Goal: Find specific page/section: Find specific page/section

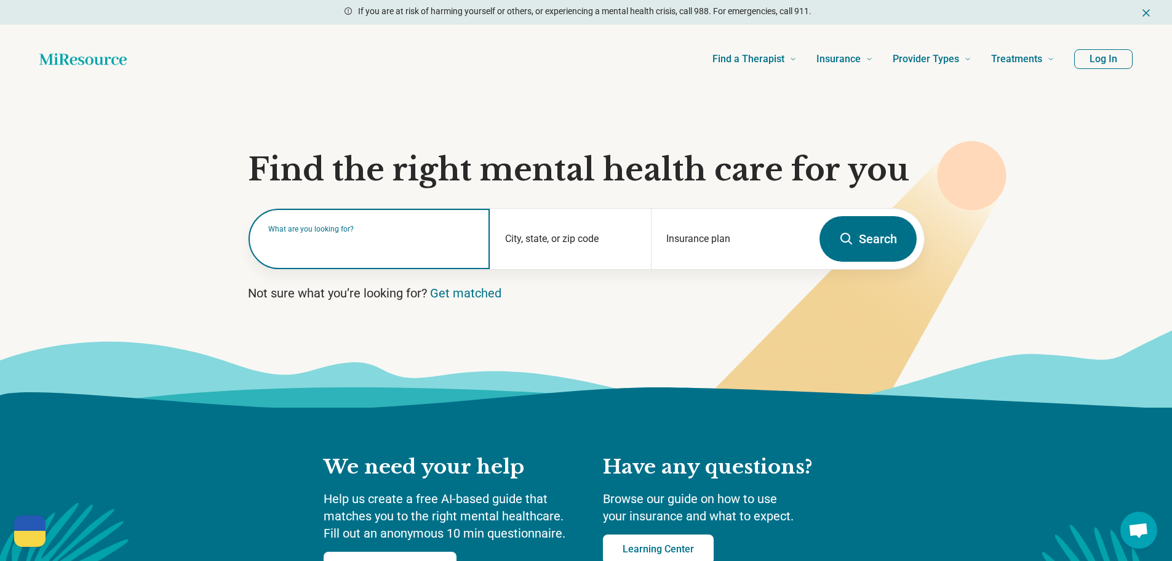
click at [339, 254] on div "What are you looking for?" at bounding box center [370, 239] width 242 height 60
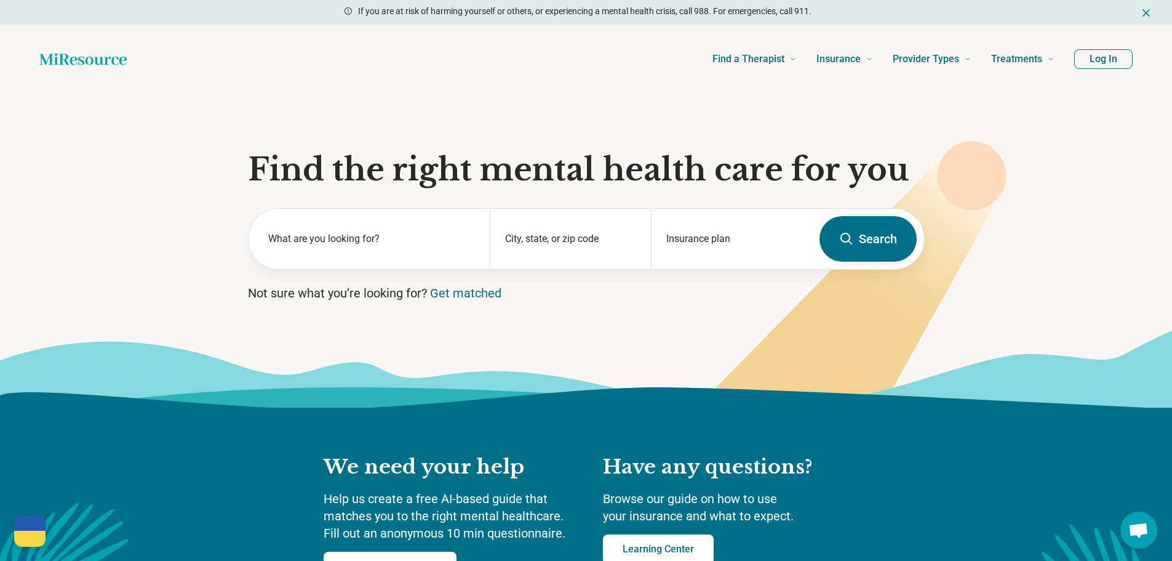
click at [563, 295] on p "Not sure what you’re looking for? Get matched" at bounding box center [586, 292] width 677 height 17
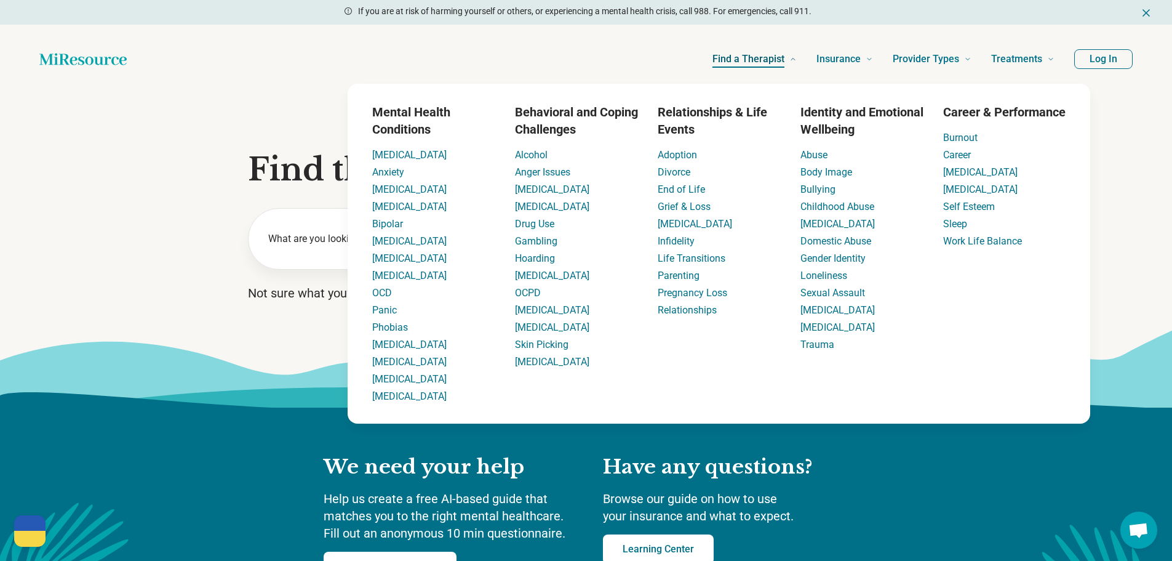
click at [785, 55] on span "Find a Therapist" at bounding box center [749, 58] width 72 height 17
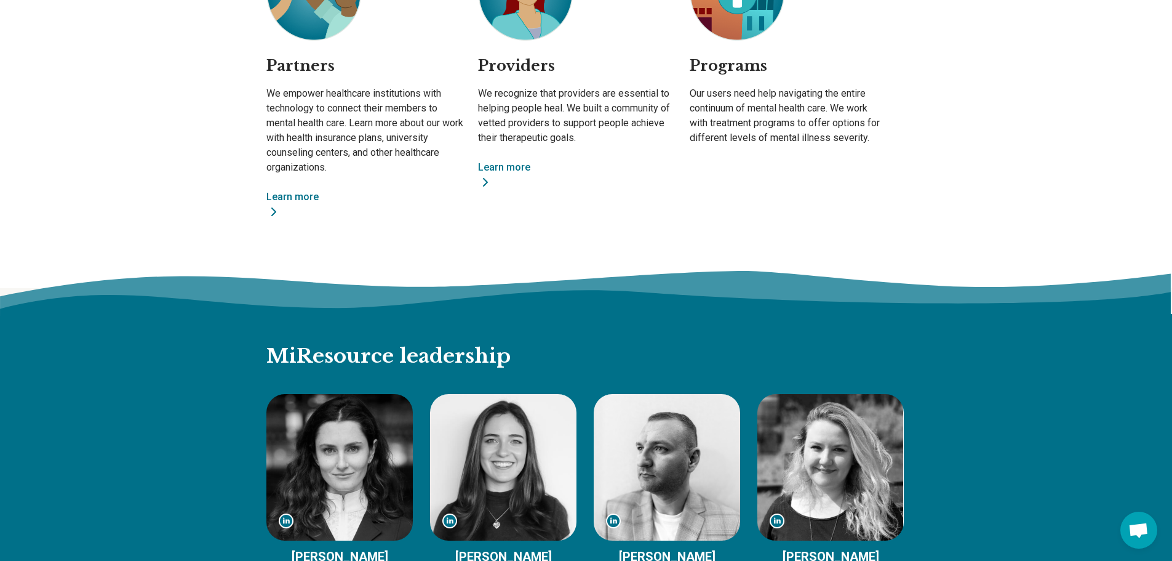
scroll to position [1057, 0]
